Goal: Answer question/provide support: Share knowledge or assist other users

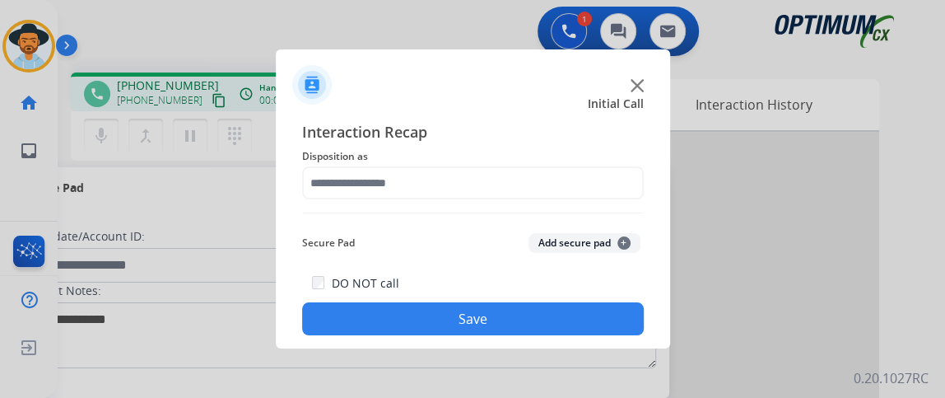
click at [459, 212] on img at bounding box center [473, 212] width 342 height 1
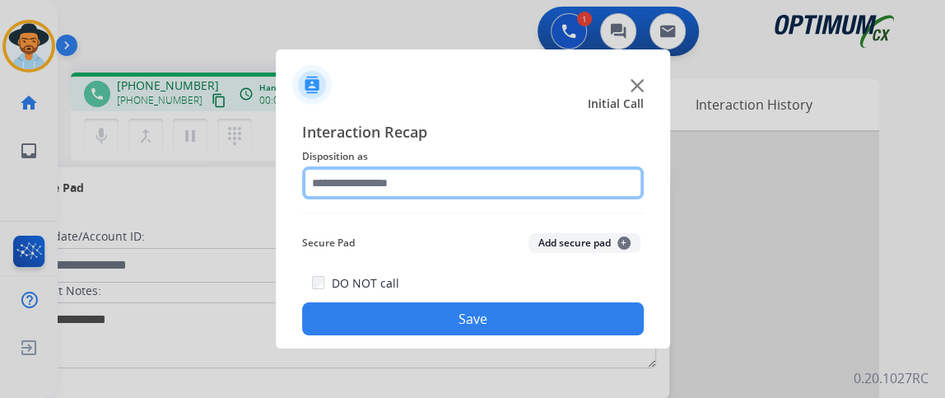
click at [459, 191] on input "text" at bounding box center [473, 182] width 342 height 33
click at [457, 191] on input "text" at bounding box center [473, 182] width 342 height 33
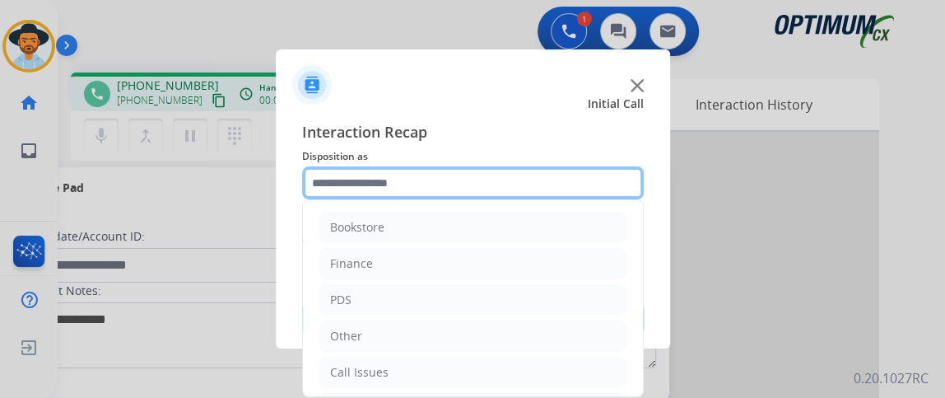
scroll to position [108, 0]
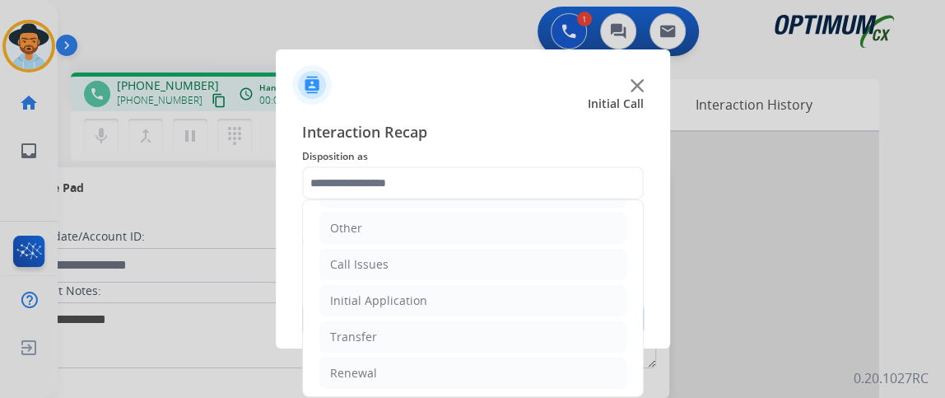
click at [492, 278] on ul "Bookstore Finance PDS Other Call Issues Initial Application Transfer Renewal" at bounding box center [473, 246] width 340 height 308
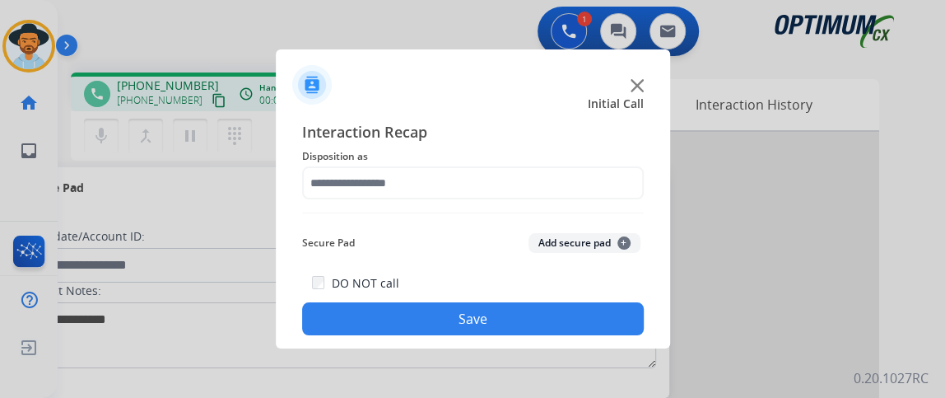
click at [492, 301] on div "DO NOT call Save" at bounding box center [473, 304] width 342 height 63
click at [465, 164] on span "Disposition as" at bounding box center [473, 157] width 342 height 20
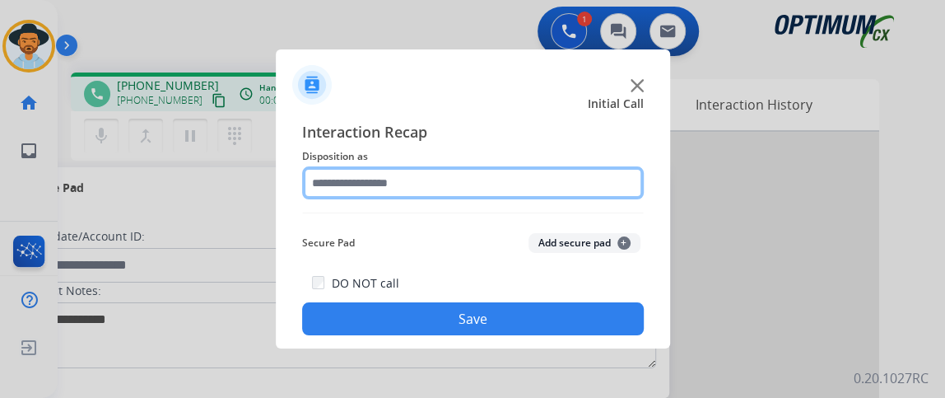
click at [485, 184] on input "text" at bounding box center [473, 182] width 342 height 33
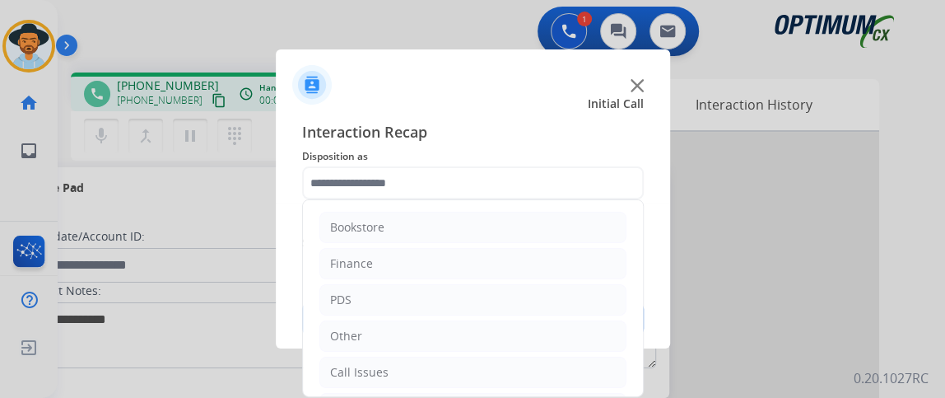
drag, startPoint x: 642, startPoint y: 320, endPoint x: 648, endPoint y: 383, distance: 63.7
click at [0, 383] on app-contact-recap-modal "Initial Call Interaction Recap Disposition as Bookstore Finance PDS Other Call …" at bounding box center [0, 199] width 0 height 398
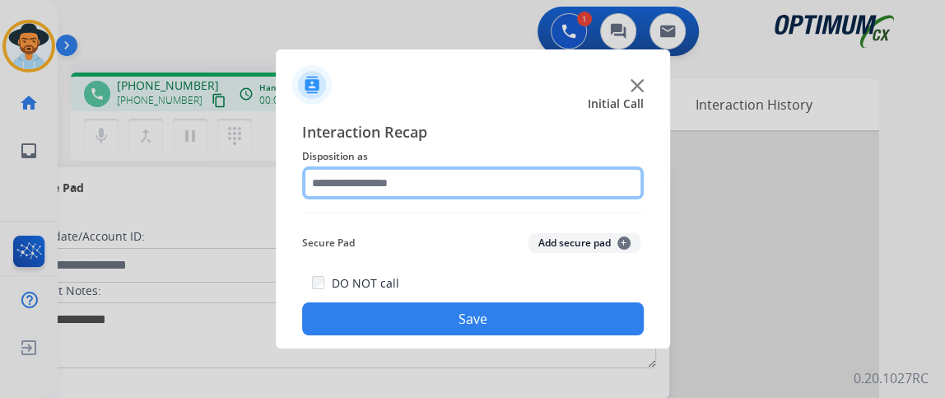
click at [504, 194] on input "text" at bounding box center [473, 182] width 342 height 33
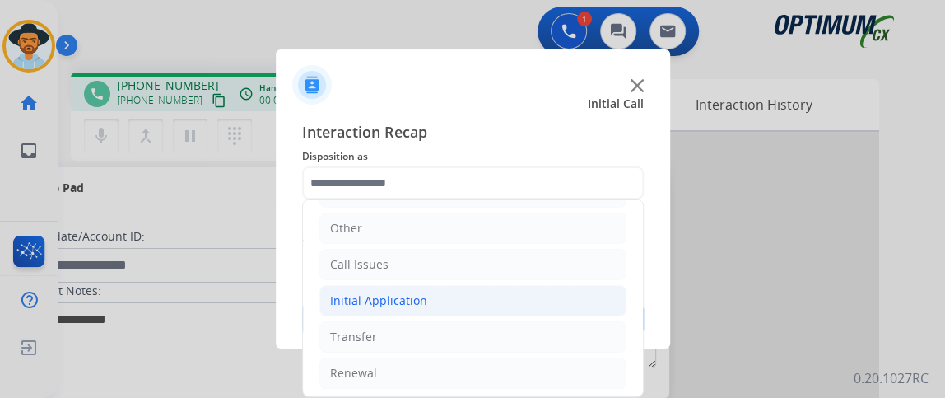
click at [544, 296] on li "Initial Application" at bounding box center [473, 300] width 307 height 31
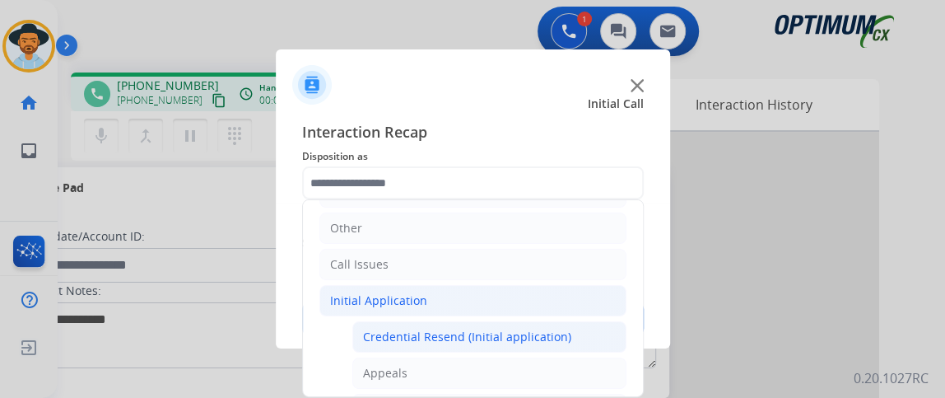
click at [528, 329] on div "Credential Resend (Initial application)" at bounding box center [467, 337] width 208 height 16
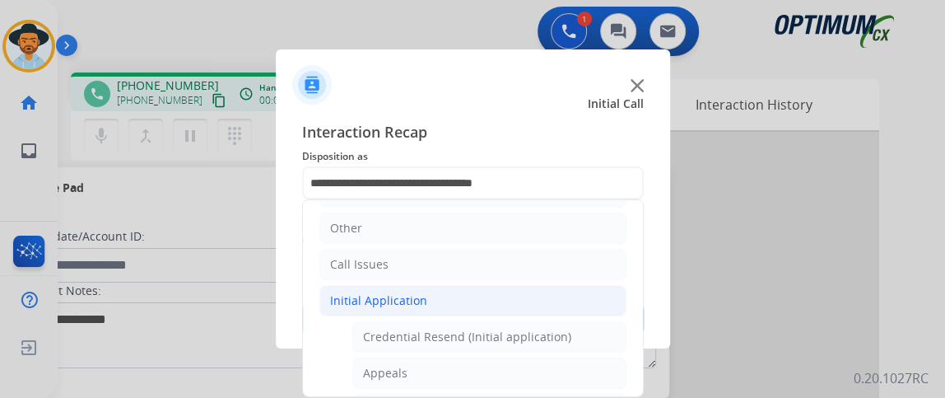
click at [528, 327] on button "Save" at bounding box center [473, 318] width 342 height 33
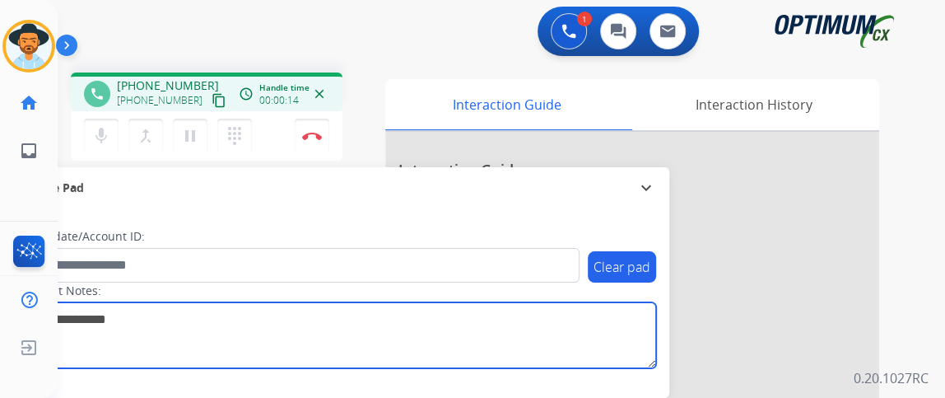
click at [528, 326] on textarea at bounding box center [339, 335] width 636 height 66
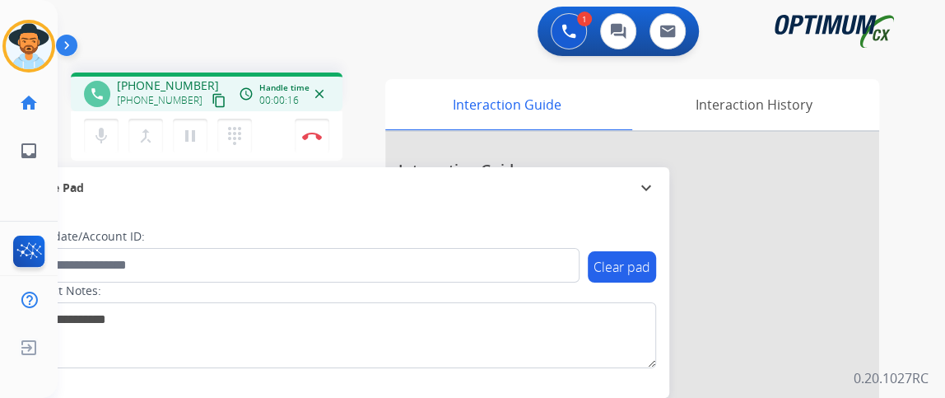
click at [209, 100] on button "content_copy" at bounding box center [219, 101] width 20 height 20
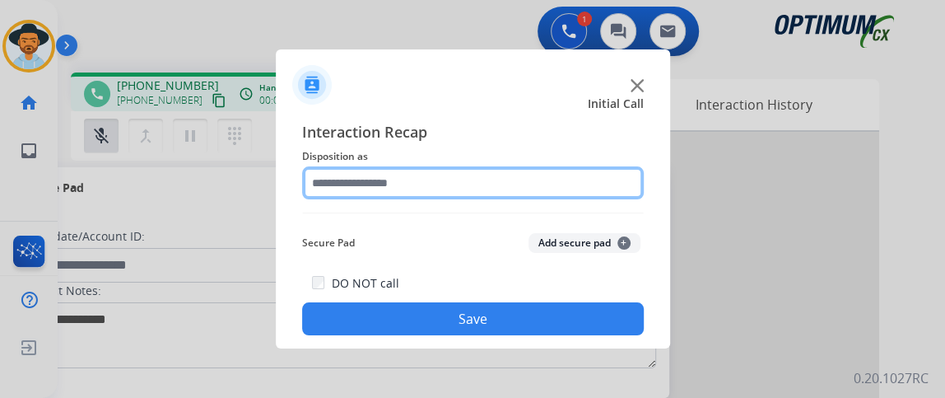
click at [376, 171] on input "text" at bounding box center [473, 182] width 342 height 33
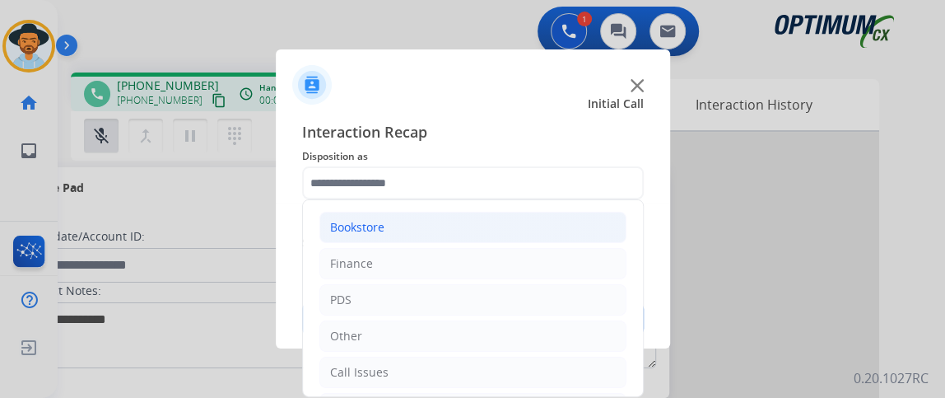
click at [374, 233] on div "Bookstore" at bounding box center [357, 227] width 54 height 16
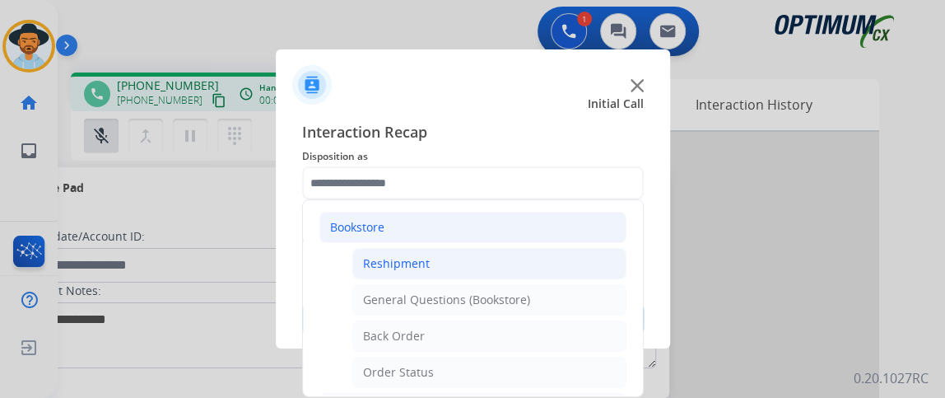
click at [380, 258] on div "Reshipment" at bounding box center [396, 263] width 67 height 16
type input "**********"
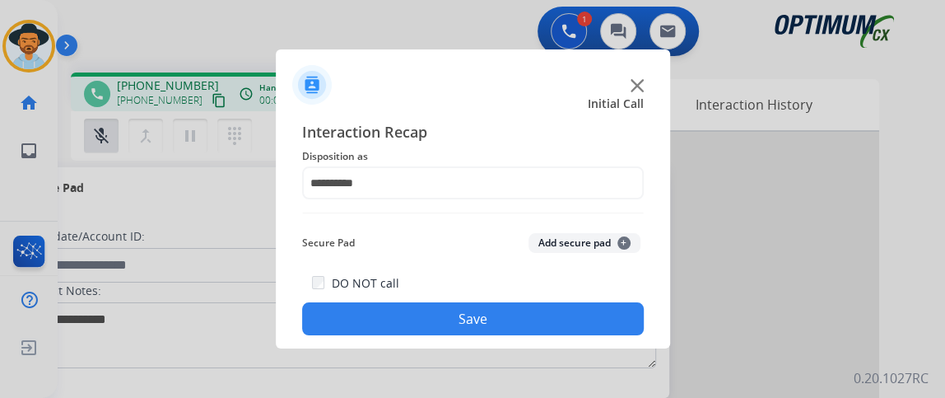
click at [380, 308] on button "Save" at bounding box center [473, 318] width 342 height 33
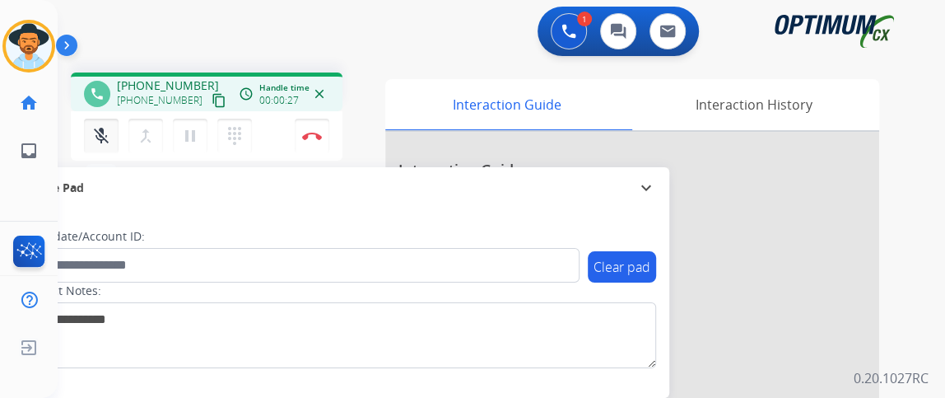
click at [109, 151] on button "mic_off Mute" at bounding box center [101, 136] width 35 height 35
click at [212, 105] on mat-icon "content_copy" at bounding box center [219, 100] width 15 height 15
click at [110, 144] on button "mic Mute" at bounding box center [101, 136] width 35 height 35
click at [103, 138] on mat-icon "mic_off" at bounding box center [101, 136] width 20 height 20
click at [106, 126] on mat-icon "mic" at bounding box center [101, 136] width 20 height 20
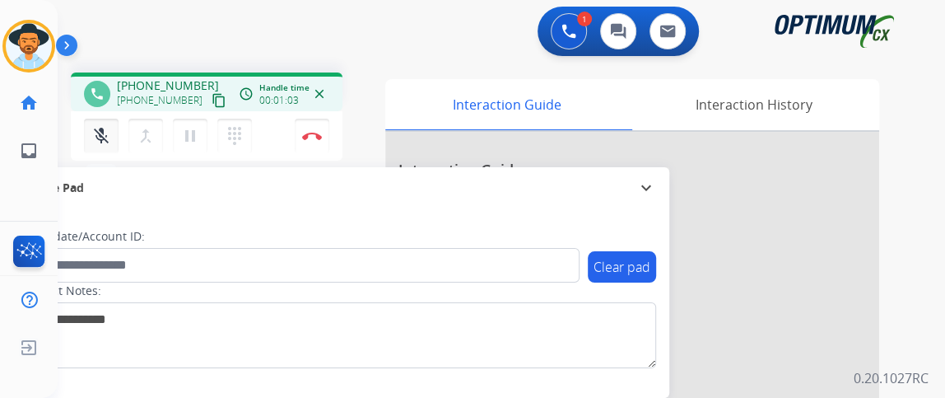
click at [97, 147] on button "mic_off Mute" at bounding box center [101, 136] width 35 height 35
click at [96, 136] on mat-icon "mic" at bounding box center [101, 136] width 20 height 20
click at [96, 136] on mat-icon "mic_off" at bounding box center [101, 136] width 20 height 20
click at [96, 136] on mat-icon "mic" at bounding box center [101, 136] width 20 height 20
click at [96, 136] on mat-icon "mic_off" at bounding box center [101, 136] width 20 height 20
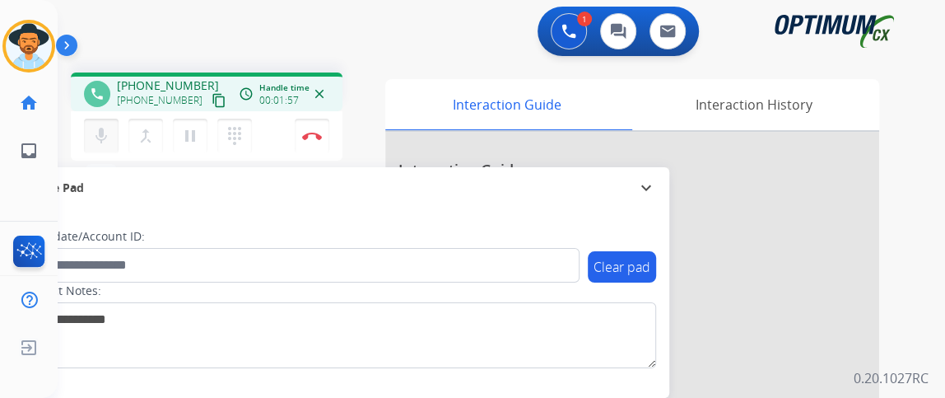
click at [96, 136] on mat-icon "mic" at bounding box center [101, 136] width 20 height 20
drag, startPoint x: 96, startPoint y: 144, endPoint x: 119, endPoint y: 198, distance: 58.0
click at [119, 198] on div "phone [PHONE_NUMBER] [PHONE_NUMBER] content_copy access_time Call metrics Queue…" at bounding box center [482, 402] width 848 height 687
click at [96, 123] on button "mic_off Mute" at bounding box center [101, 136] width 35 height 35
click at [96, 123] on button "mic Mute" at bounding box center [101, 136] width 35 height 35
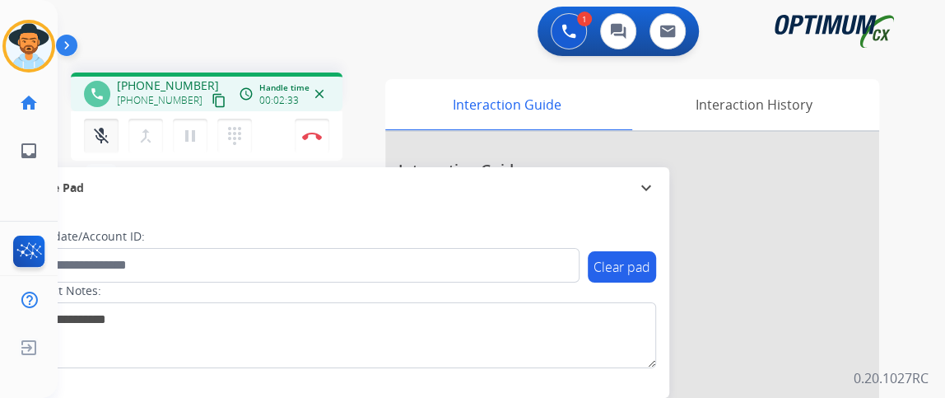
click at [96, 123] on button "mic_off Mute" at bounding box center [101, 136] width 35 height 35
click at [112, 138] on button "mic Mute" at bounding box center [101, 136] width 35 height 35
click at [112, 139] on button "mic_off Mute" at bounding box center [101, 136] width 35 height 35
click at [112, 139] on button "mic Mute" at bounding box center [101, 136] width 35 height 35
click at [118, 143] on div "mic_off Mute merge_type Bridge pause Hold dialpad Dialpad" at bounding box center [173, 136] width 178 height 35
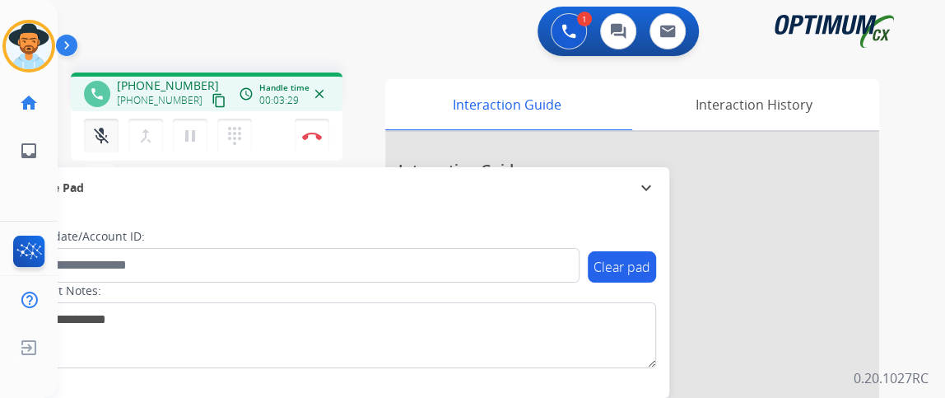
click at [118, 144] on div "mic_off Mute merge_type Bridge pause Hold dialpad Dialpad" at bounding box center [173, 136] width 178 height 35
click at [108, 146] on button "mic_off Mute" at bounding box center [101, 136] width 35 height 35
click at [320, 132] on img at bounding box center [312, 136] width 20 height 8
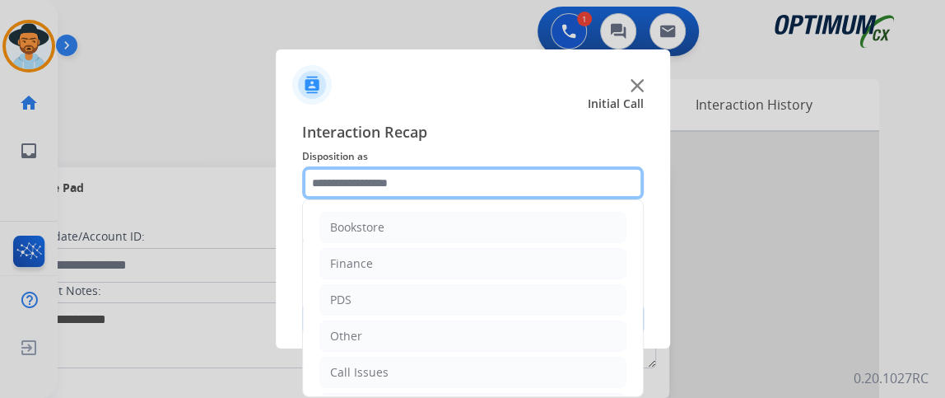
click at [420, 176] on input "text" at bounding box center [473, 182] width 342 height 33
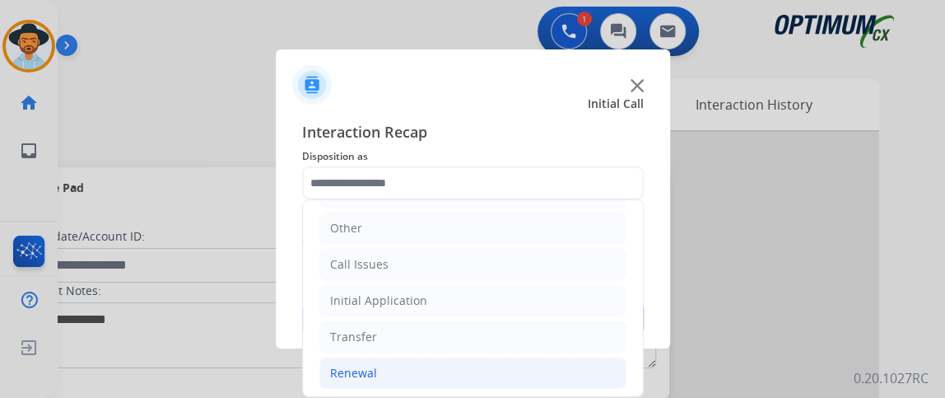
click at [478, 376] on li "Renewal" at bounding box center [473, 372] width 307 height 31
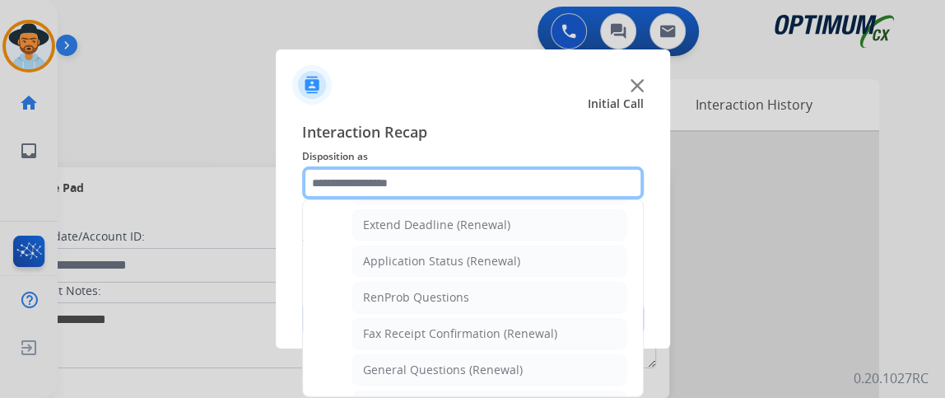
scroll to position [348, 0]
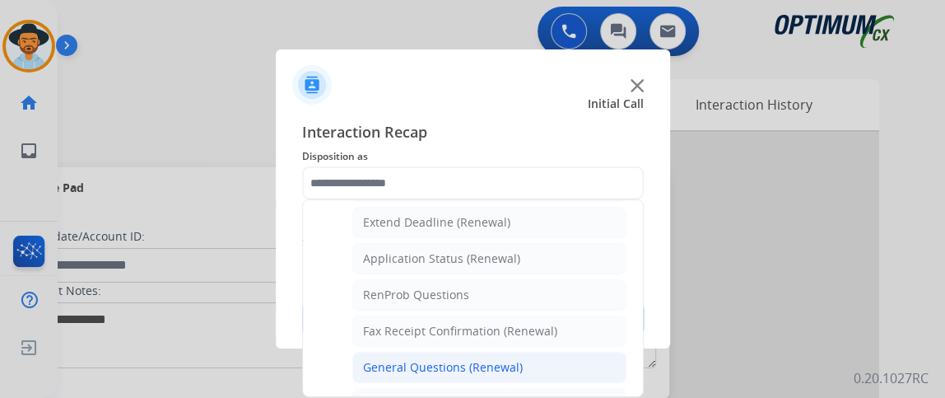
click at [545, 355] on li "General Questions (Renewal)" at bounding box center [489, 367] width 274 height 31
type input "**********"
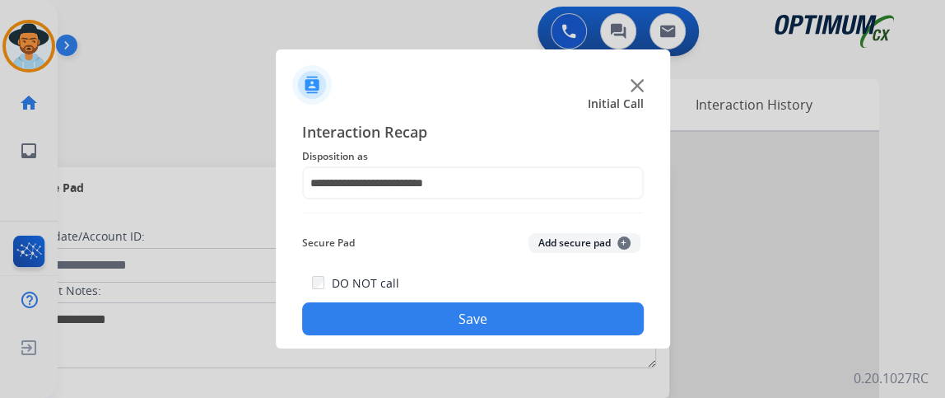
click at [539, 338] on div "**********" at bounding box center [473, 227] width 394 height 241
click at [531, 324] on button "Save" at bounding box center [473, 318] width 342 height 33
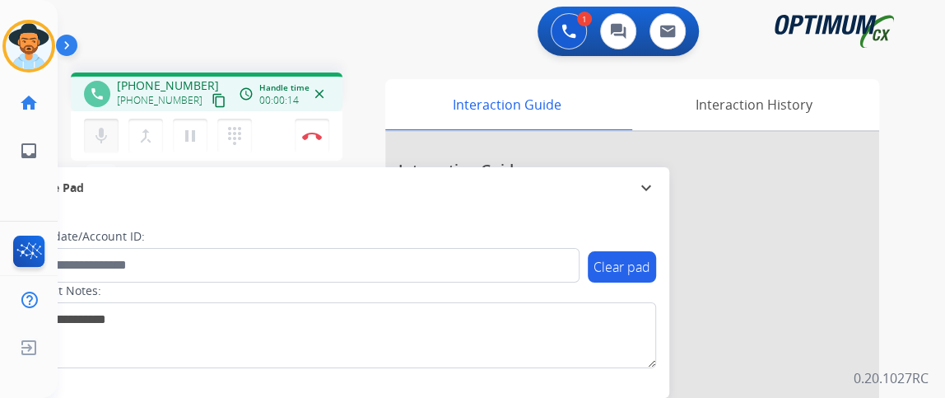
click at [95, 127] on mat-icon "mic" at bounding box center [101, 136] width 20 height 20
click at [212, 98] on mat-icon "content_copy" at bounding box center [219, 100] width 15 height 15
click at [86, 129] on button "mic_off Mute" at bounding box center [101, 136] width 35 height 35
click at [85, 130] on button "mic_off Mute" at bounding box center [101, 136] width 35 height 35
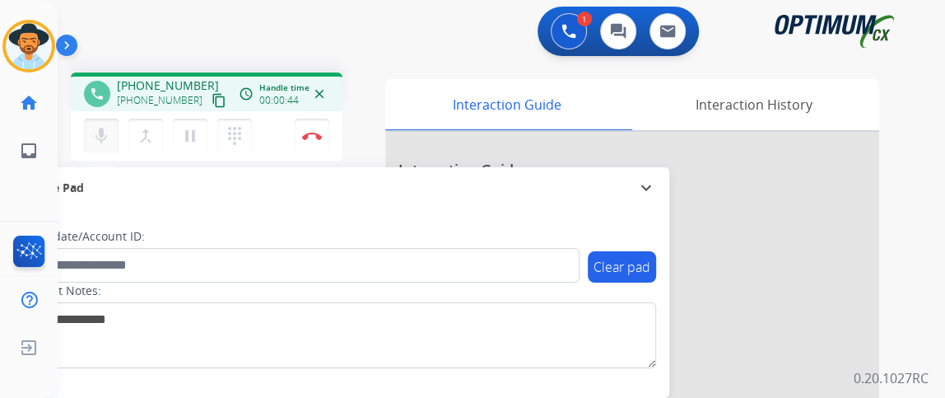
click at [108, 126] on mat-icon "mic" at bounding box center [101, 136] width 20 height 20
click at [105, 140] on mat-icon "mic_off" at bounding box center [101, 136] width 20 height 20
click at [105, 140] on mat-icon "mic" at bounding box center [101, 136] width 20 height 20
click at [105, 140] on mat-icon "mic_off" at bounding box center [101, 136] width 20 height 20
click at [96, 126] on mat-icon "mic_off" at bounding box center [101, 136] width 20 height 20
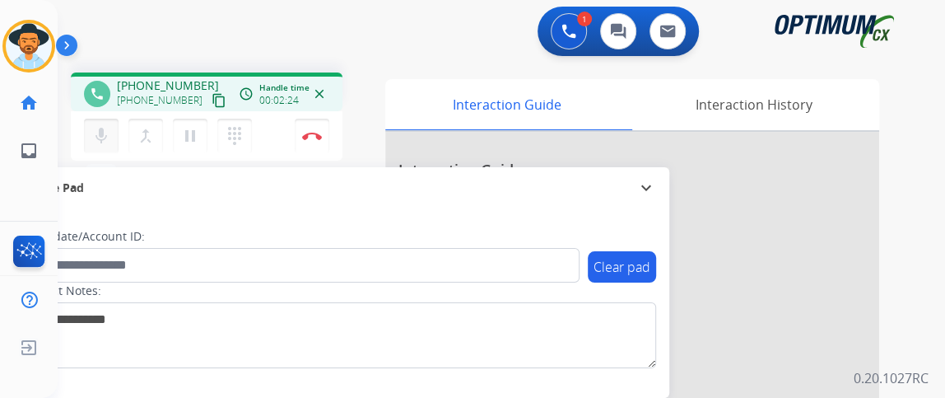
click at [104, 130] on mat-icon "mic" at bounding box center [101, 136] width 20 height 20
click at [104, 133] on mat-icon "mic_off" at bounding box center [101, 136] width 20 height 20
click at [104, 133] on mat-icon "mic" at bounding box center [101, 136] width 20 height 20
click at [104, 133] on mat-icon "mic_off" at bounding box center [101, 136] width 20 height 20
click at [104, 133] on mat-icon "mic" at bounding box center [101, 136] width 20 height 20
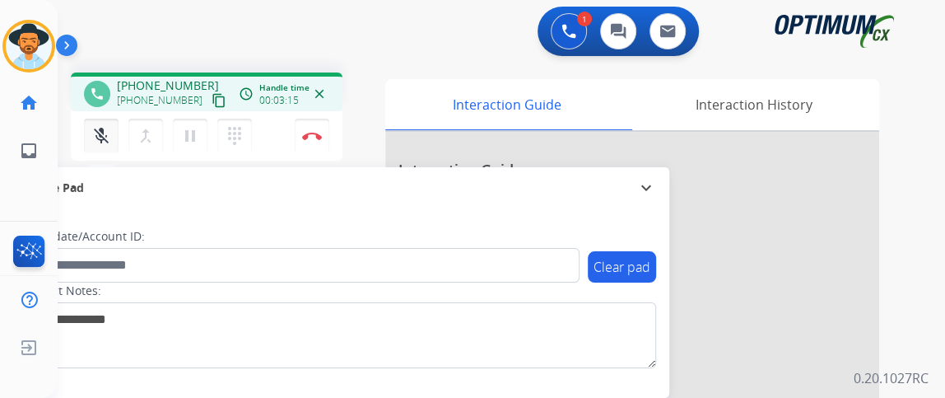
click at [104, 133] on mat-icon "mic_off" at bounding box center [101, 136] width 20 height 20
click at [94, 130] on mat-icon "mic" at bounding box center [101, 136] width 20 height 20
click at [94, 130] on mat-icon "mic_off" at bounding box center [101, 136] width 20 height 20
click at [93, 130] on mat-icon "mic" at bounding box center [101, 136] width 20 height 20
click at [93, 134] on mat-icon "mic_off" at bounding box center [101, 136] width 20 height 20
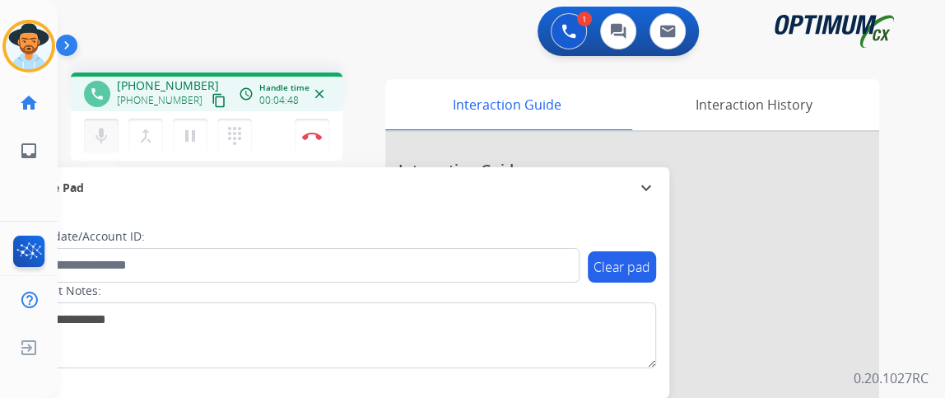
click at [105, 127] on mat-icon "mic" at bounding box center [101, 136] width 20 height 20
click at [106, 127] on mat-icon "mic_off" at bounding box center [101, 136] width 20 height 20
click at [98, 136] on mat-icon "mic" at bounding box center [101, 136] width 20 height 20
click at [104, 143] on mat-icon "mic_off" at bounding box center [101, 136] width 20 height 20
click at [110, 135] on mat-icon "mic" at bounding box center [101, 136] width 20 height 20
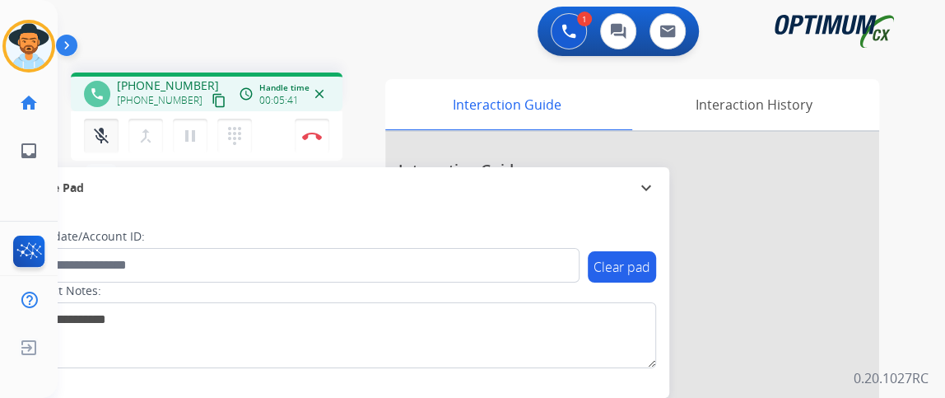
click at [96, 139] on mat-icon "mic_off" at bounding box center [101, 136] width 20 height 20
click at [96, 139] on mat-icon "mic" at bounding box center [101, 136] width 20 height 20
click at [96, 139] on mat-icon "mic_off" at bounding box center [101, 136] width 20 height 20
click at [98, 148] on button "mic Mute" at bounding box center [101, 136] width 35 height 35
click at [93, 134] on mat-icon "mic_off" at bounding box center [101, 136] width 20 height 20
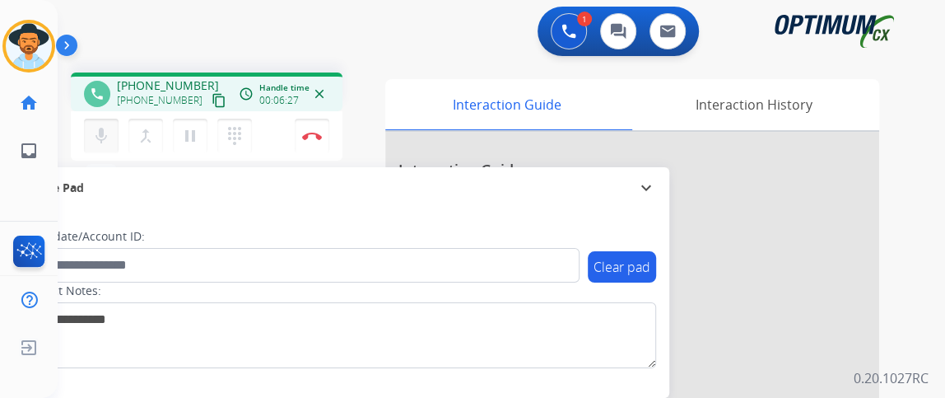
click at [93, 134] on mat-icon "mic" at bounding box center [101, 136] width 20 height 20
click at [92, 146] on button "mic_off Mute" at bounding box center [101, 136] width 35 height 35
click at [107, 143] on mat-icon "mic" at bounding box center [101, 136] width 20 height 20
click at [105, 145] on button "mic_off Mute" at bounding box center [101, 136] width 35 height 35
click at [106, 123] on button "mic Mute" at bounding box center [101, 136] width 35 height 35
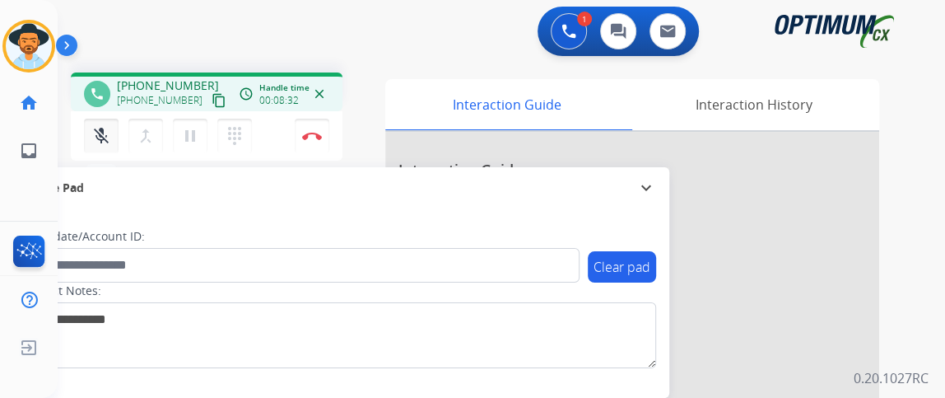
click at [106, 124] on button "mic_off Mute" at bounding box center [101, 136] width 35 height 35
click at [106, 128] on mat-icon "mic" at bounding box center [101, 136] width 20 height 20
click at [106, 128] on mat-icon "mic_off" at bounding box center [101, 136] width 20 height 20
click at [103, 133] on mat-icon "mic_off" at bounding box center [101, 136] width 20 height 20
click at [312, 135] on img at bounding box center [312, 136] width 20 height 8
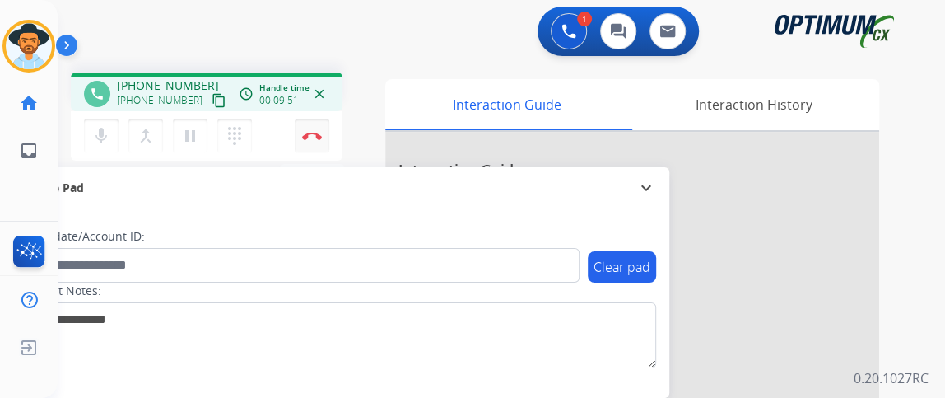
click at [312, 136] on img at bounding box center [312, 136] width 20 height 8
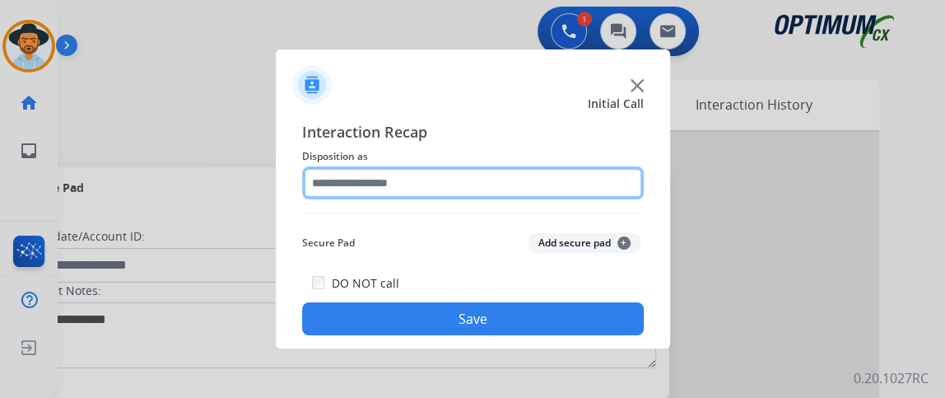
click at [431, 195] on input "text" at bounding box center [473, 182] width 342 height 33
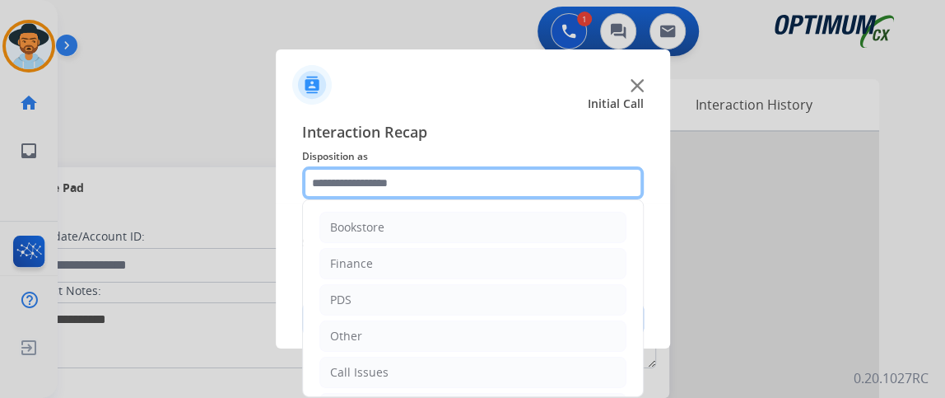
click at [431, 195] on input "text" at bounding box center [473, 182] width 342 height 33
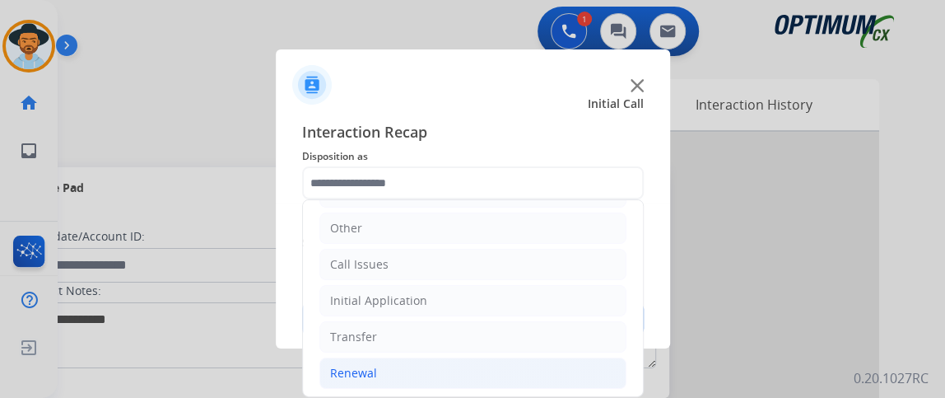
click at [474, 364] on li "Renewal" at bounding box center [473, 372] width 307 height 31
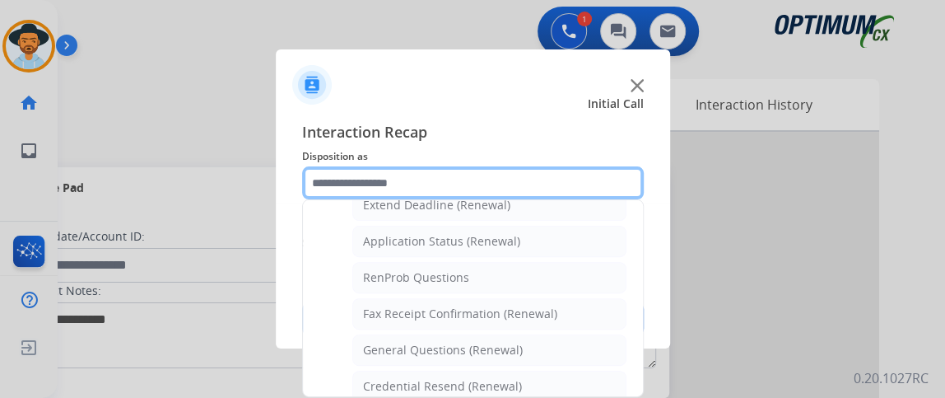
scroll to position [366, 0]
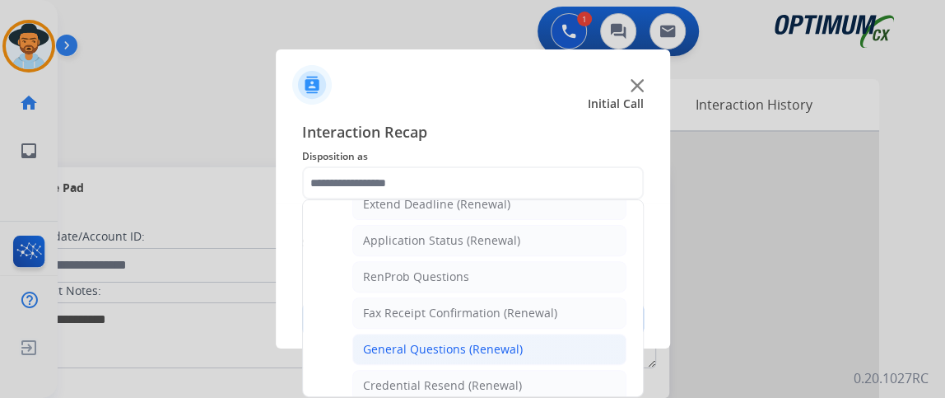
click at [589, 339] on li "General Questions (Renewal)" at bounding box center [489, 349] width 274 height 31
type input "**********"
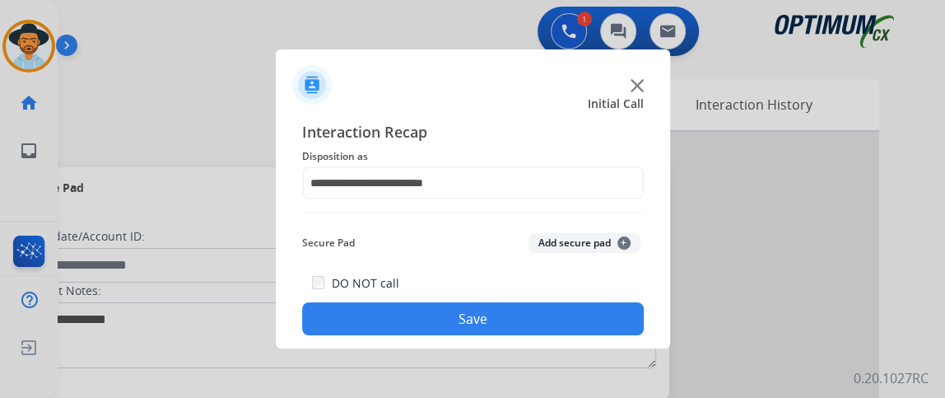
click at [576, 320] on button "Save" at bounding box center [473, 318] width 342 height 33
